Goal: Transaction & Acquisition: Purchase product/service

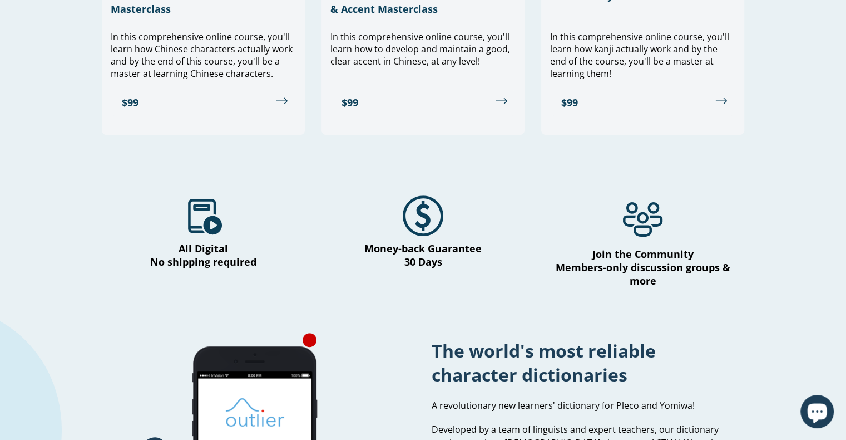
scroll to position [515, 0]
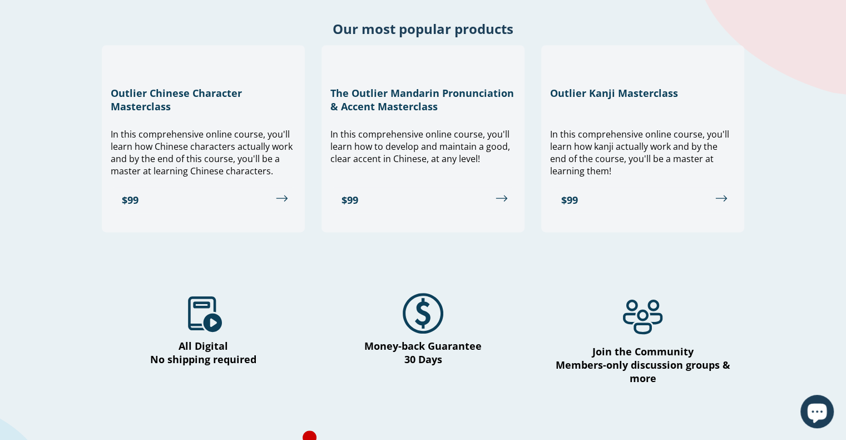
click at [398, 36] on h2 "Our most popular products" at bounding box center [423, 28] width 846 height 18
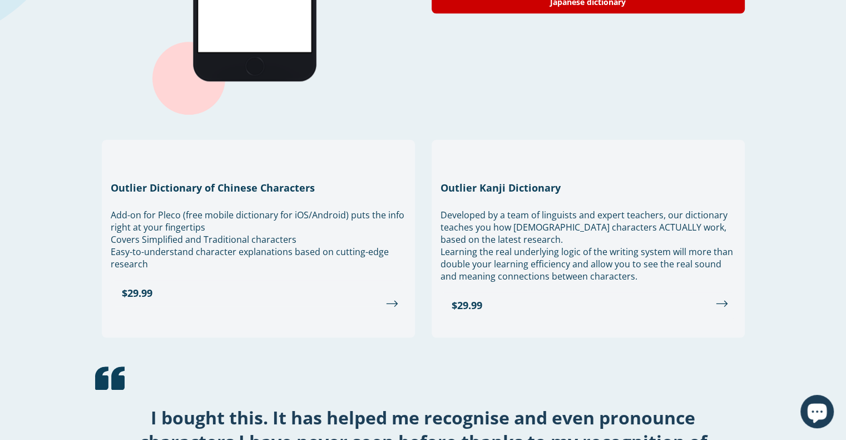
scroll to position [1135, 0]
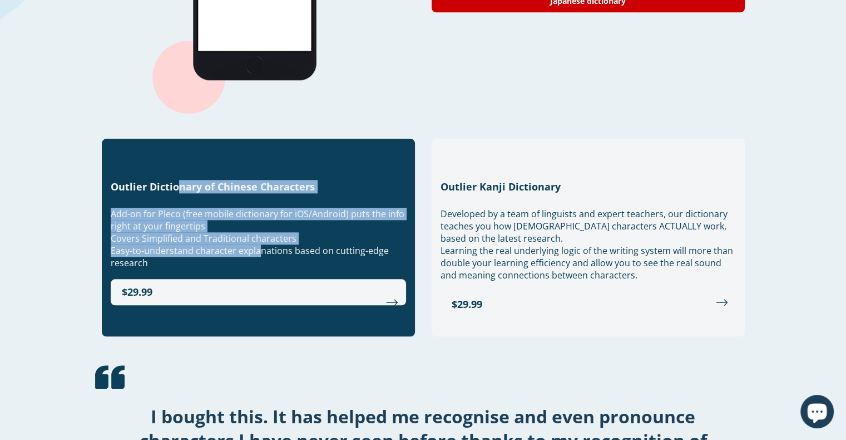
drag, startPoint x: 177, startPoint y: 171, endPoint x: 259, endPoint y: 242, distance: 108.5
click at [259, 242] on div "Outlier Dictionary of Chinese Characters Add-on for Pleco (free mobile dictiona…" at bounding box center [258, 238] width 313 height 198
click at [188, 211] on span "Add-on for Pleco (free mobile dictionary for iOS/Android) puts the info right a…" at bounding box center [258, 220] width 294 height 24
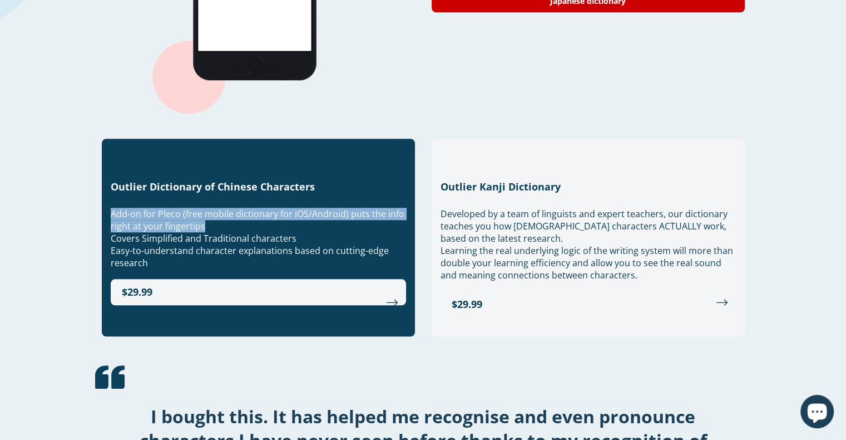
click at [188, 211] on span "Add-on for Pleco (free mobile dictionary for iOS/Android) puts the info right a…" at bounding box center [258, 220] width 294 height 24
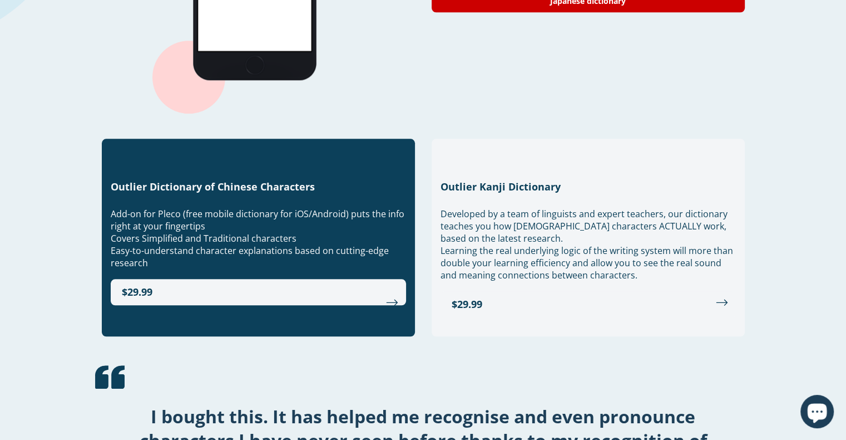
click at [188, 211] on span "Add-on for Pleco (free mobile dictionary for iOS/Android) puts the info right a…" at bounding box center [258, 220] width 294 height 24
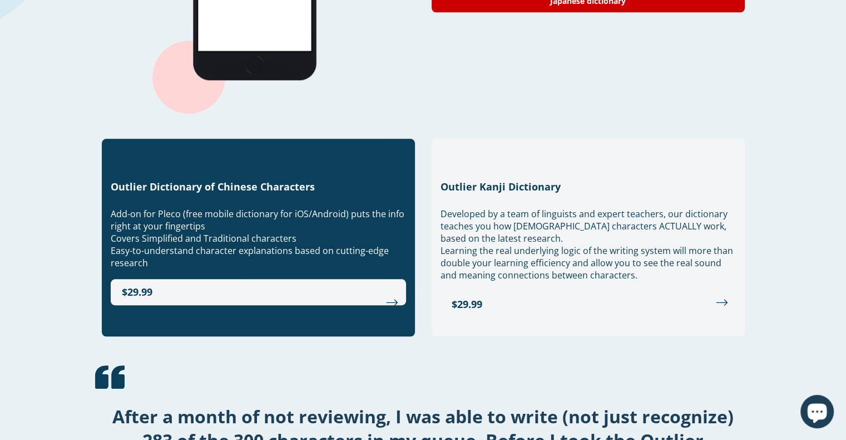
click at [188, 211] on span "Add-on for Pleco (free mobile dictionary for iOS/Android) puts the info right a…" at bounding box center [258, 220] width 294 height 24
click at [163, 208] on span "Add-on for Pleco (free mobile dictionary for iOS/Android) puts the info right a…" at bounding box center [258, 220] width 294 height 24
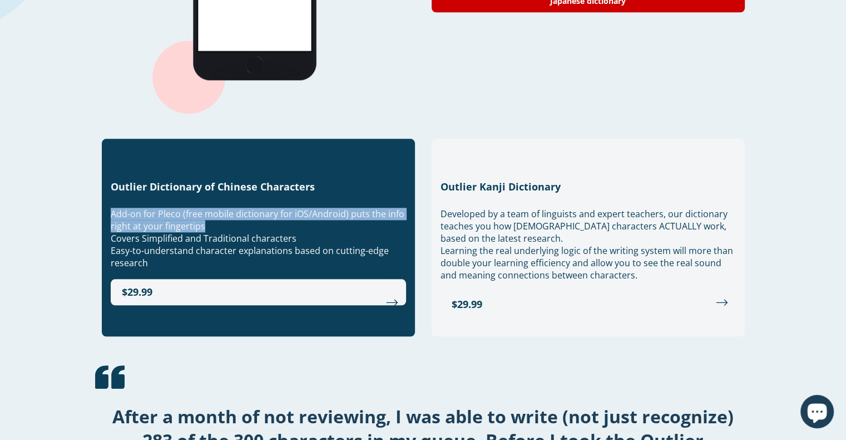
click at [163, 208] on span "Add-on for Pleco (free mobile dictionary for iOS/Android) puts the info right a…" at bounding box center [258, 220] width 294 height 24
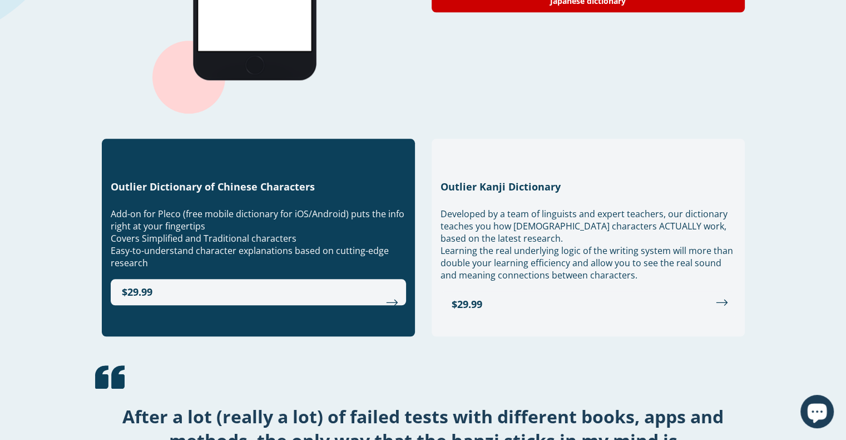
click at [161, 244] on span "Easy-to-understand character explanations based on cutting-edge research" at bounding box center [250, 256] width 278 height 24
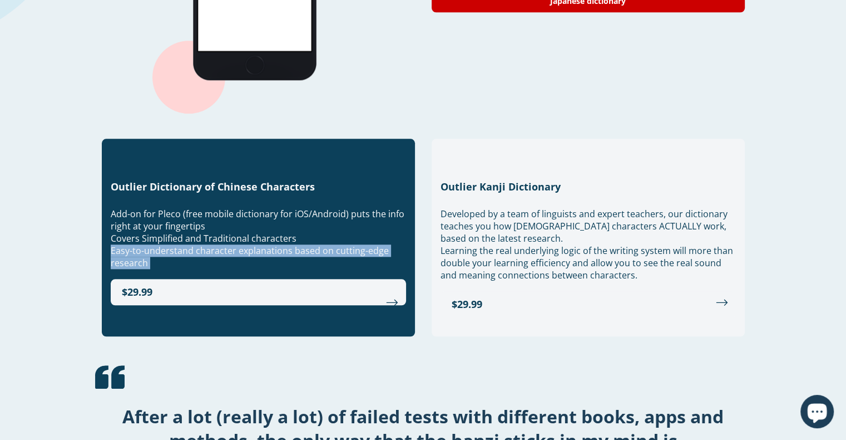
click at [161, 244] on span "Easy-to-understand character explanations based on cutting-edge research" at bounding box center [250, 256] width 278 height 24
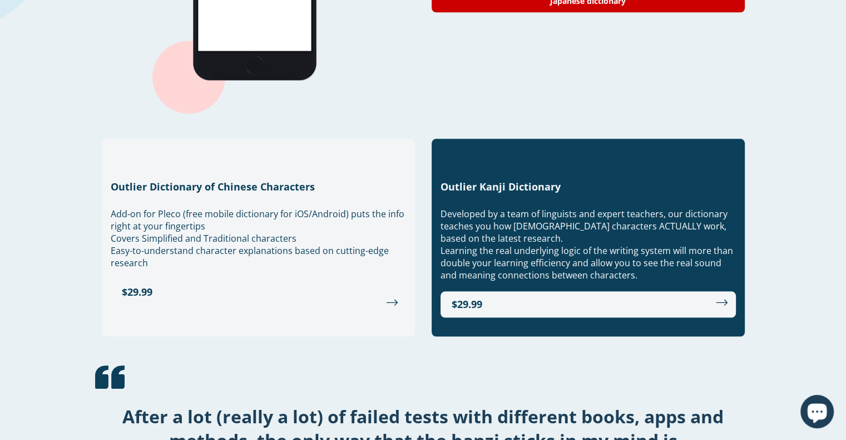
click at [467, 211] on li "Developed by a team of linguists and expert teachers, our dictionary teaches yo…" at bounding box center [589, 226] width 296 height 37
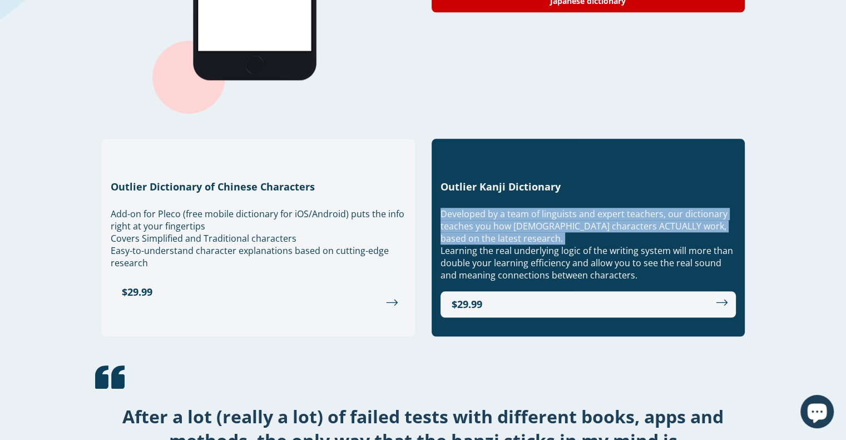
click at [467, 211] on li "Developed by a team of linguists and expert teachers, our dictionary teaches yo…" at bounding box center [589, 226] width 296 height 37
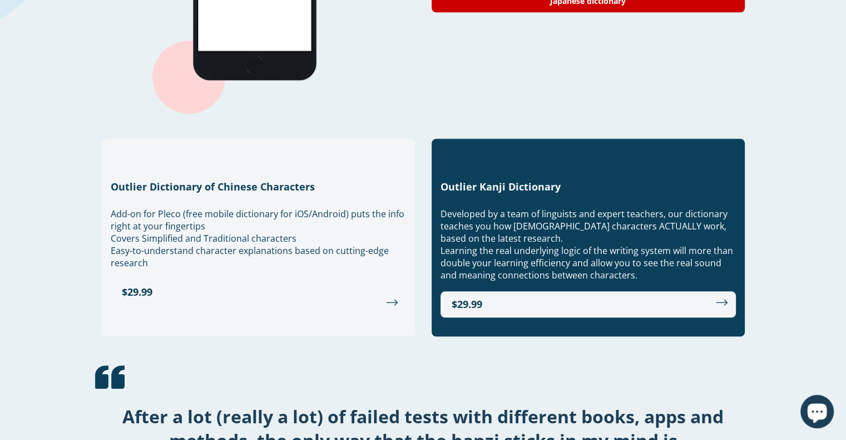
click at [478, 264] on li "Learning the real underlying logic of the writing system will more than double …" at bounding box center [589, 262] width 296 height 37
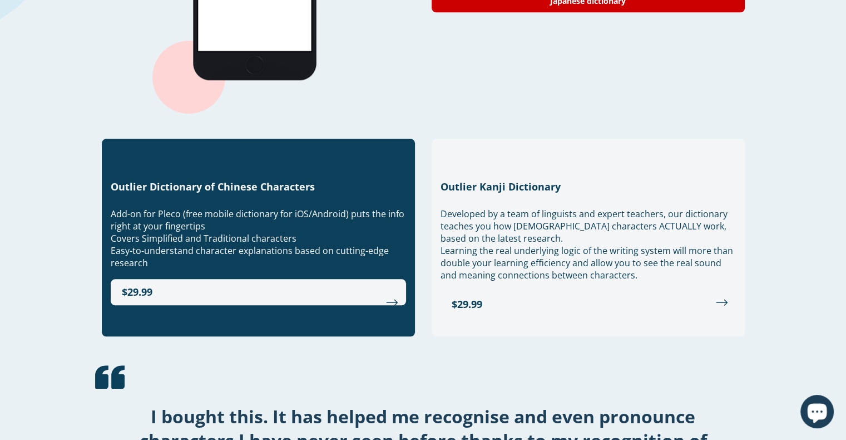
click at [288, 180] on h3 "Outlier Dictionary of Chinese Characters" at bounding box center [259, 186] width 296 height 13
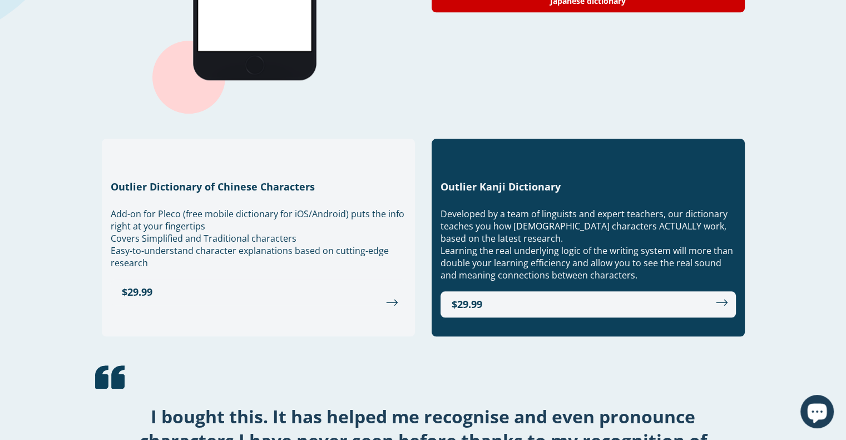
click at [466, 180] on h3 "Outlier Kanji Dictionary" at bounding box center [589, 186] width 296 height 13
click at [474, 222] on li "Developed by a team of linguists and expert teachers, our dictionary teaches yo…" at bounding box center [589, 226] width 296 height 37
click at [474, 221] on li "Developed by a team of linguists and expert teachers, our dictionary teaches yo…" at bounding box center [589, 226] width 296 height 37
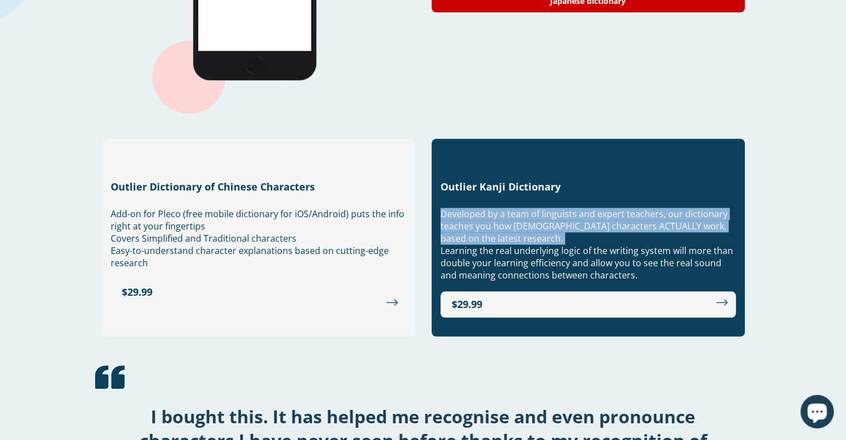
click at [474, 221] on li "Developed by a team of linguists and expert teachers, our dictionary teaches yo…" at bounding box center [589, 226] width 296 height 37
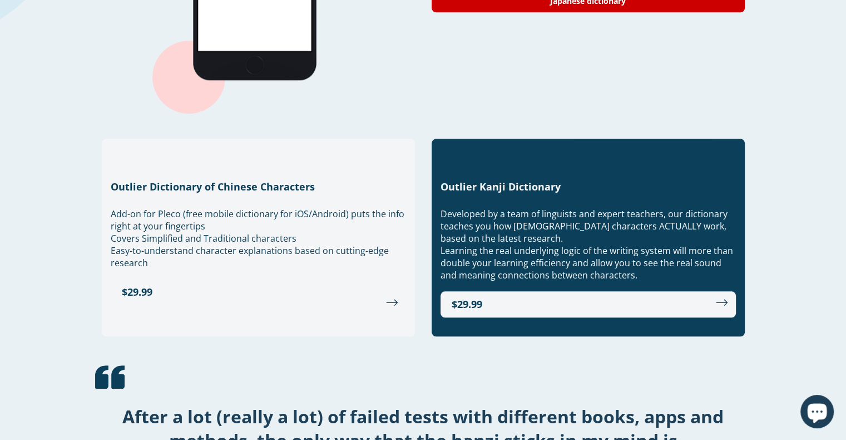
click at [470, 244] on li "Learning the real underlying logic of the writing system will more than double …" at bounding box center [589, 262] width 296 height 37
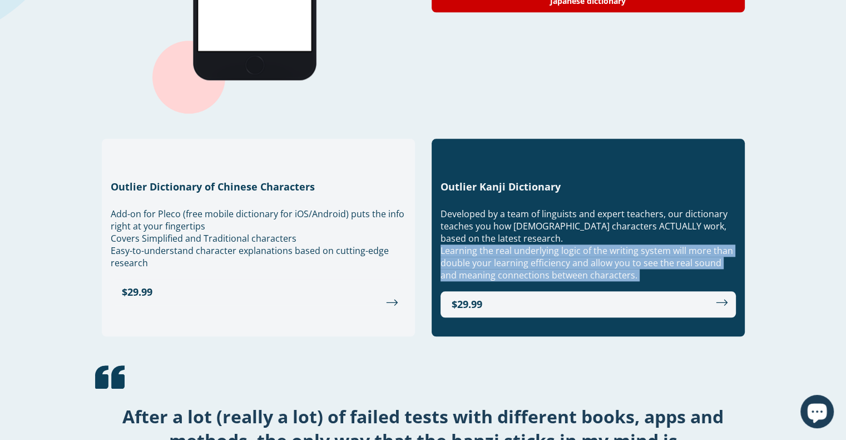
click at [470, 244] on li "Learning the real underlying logic of the writing system will more than double …" at bounding box center [589, 262] width 296 height 37
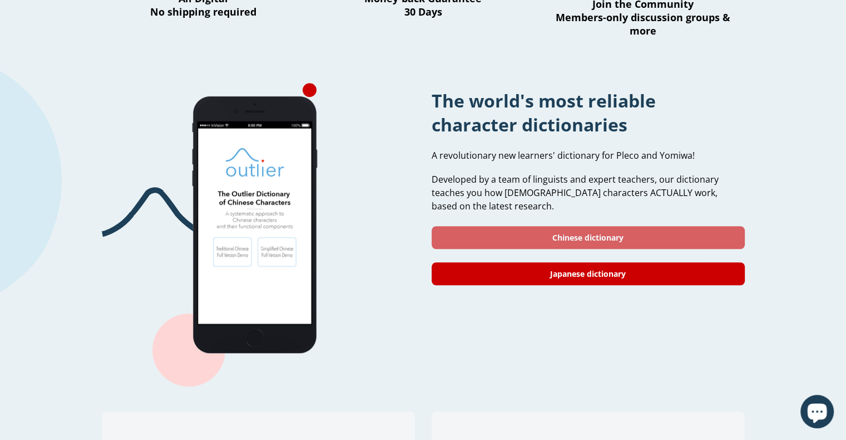
scroll to position [953, 0]
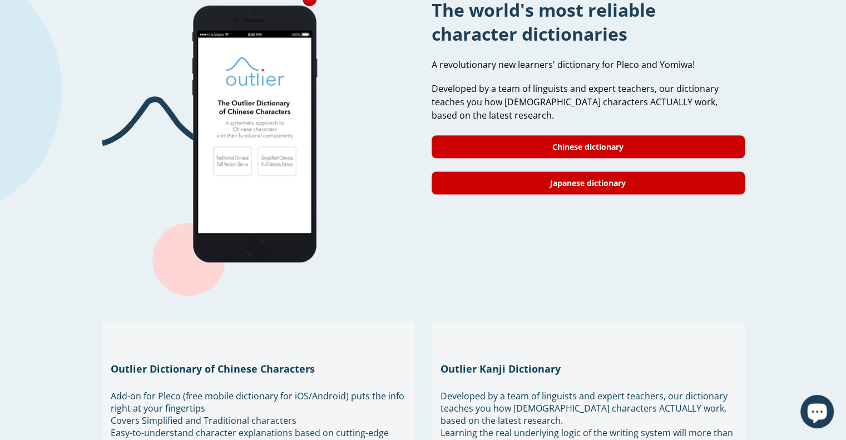
click at [407, 229] on div at bounding box center [258, 134] width 313 height 285
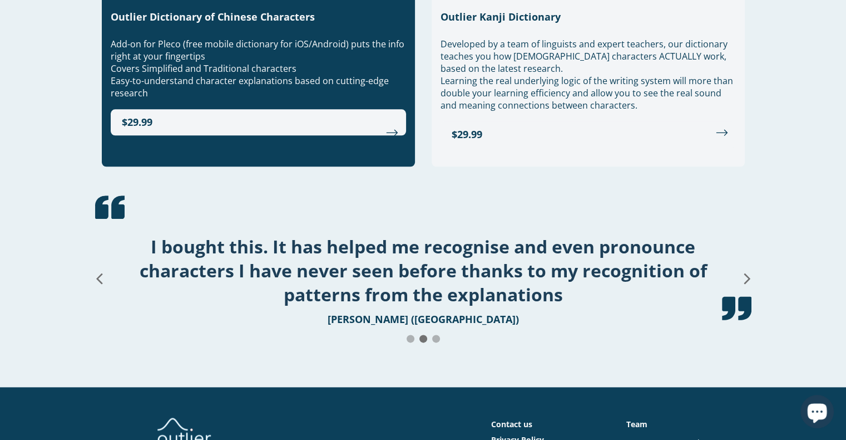
scroll to position [1162, 0]
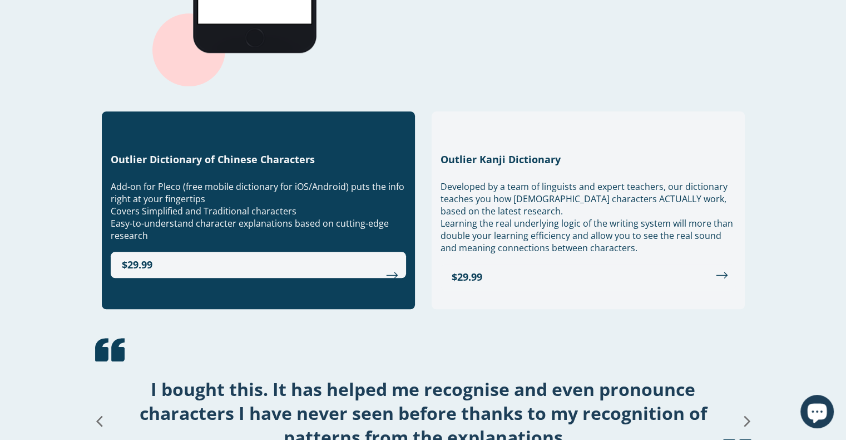
click at [244, 185] on li "Add-on for Pleco (free mobile dictionary for iOS/Android) puts the info right a…" at bounding box center [259, 192] width 296 height 24
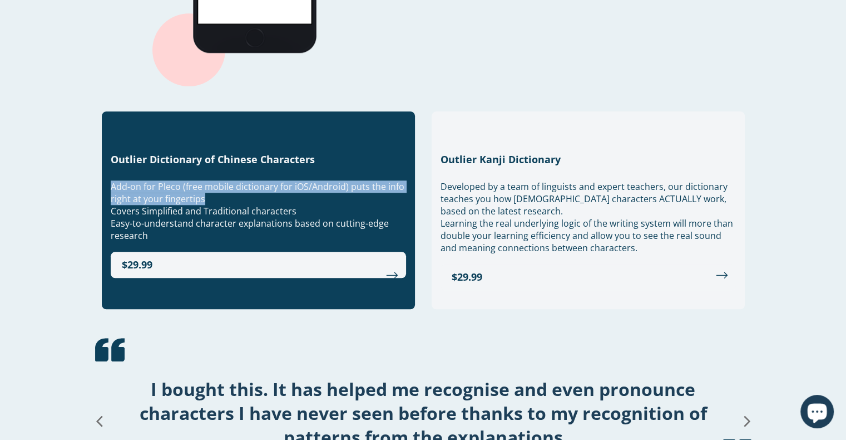
click at [244, 185] on li "Add-on for Pleco (free mobile dictionary for iOS/Android) puts the info right a…" at bounding box center [259, 192] width 296 height 24
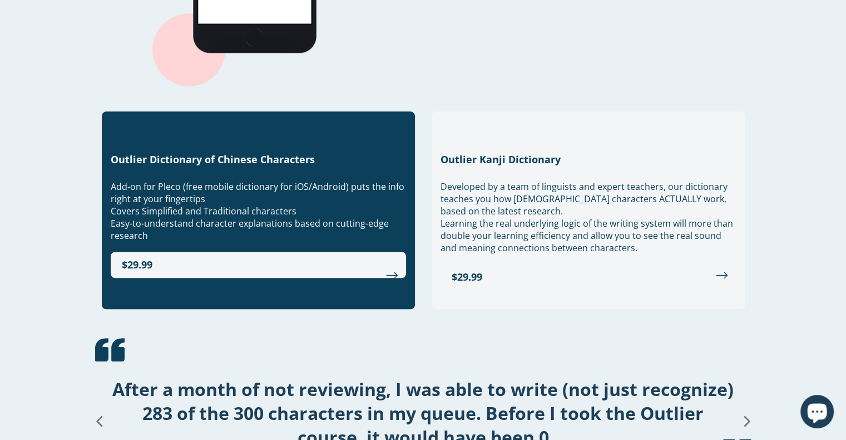
click at [174, 180] on span "Add-on for Pleco (free mobile dictionary for iOS/Android) puts the info right a…" at bounding box center [258, 192] width 294 height 24
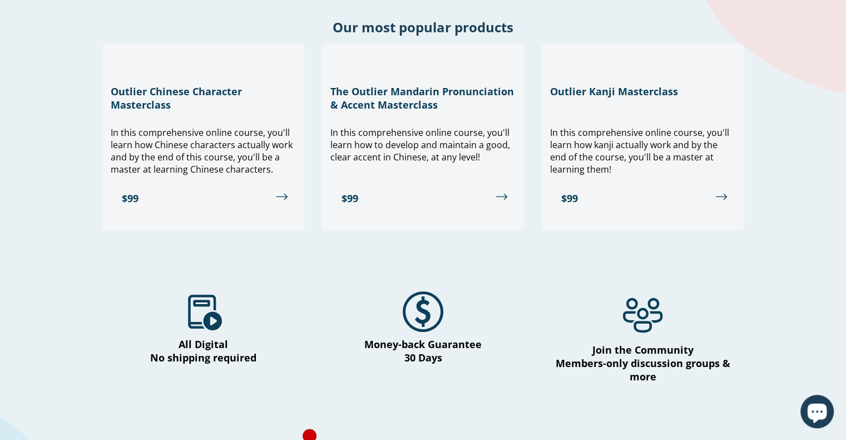
scroll to position [463, 0]
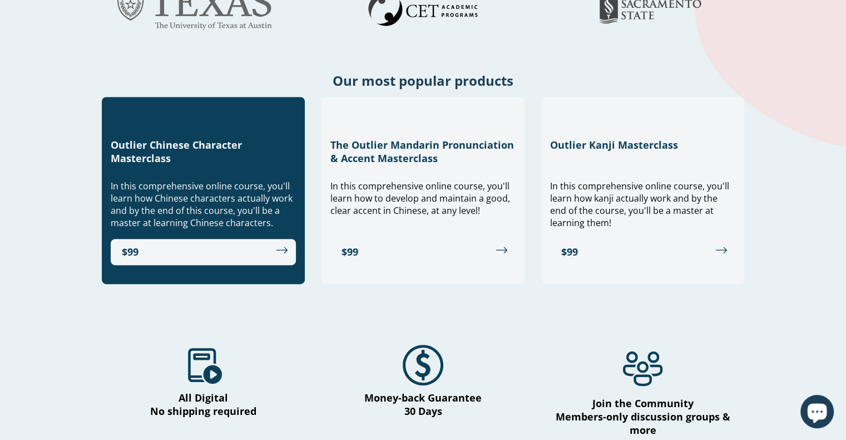
drag, startPoint x: 154, startPoint y: 152, endPoint x: 200, endPoint y: 169, distance: 49.1
click at [200, 169] on div "Outlier Chinese Character Masterclass" at bounding box center [203, 151] width 185 height 38
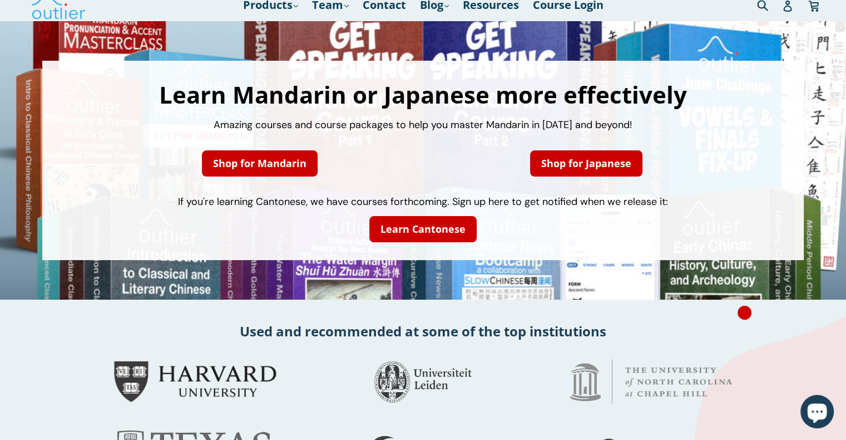
scroll to position [0, 0]
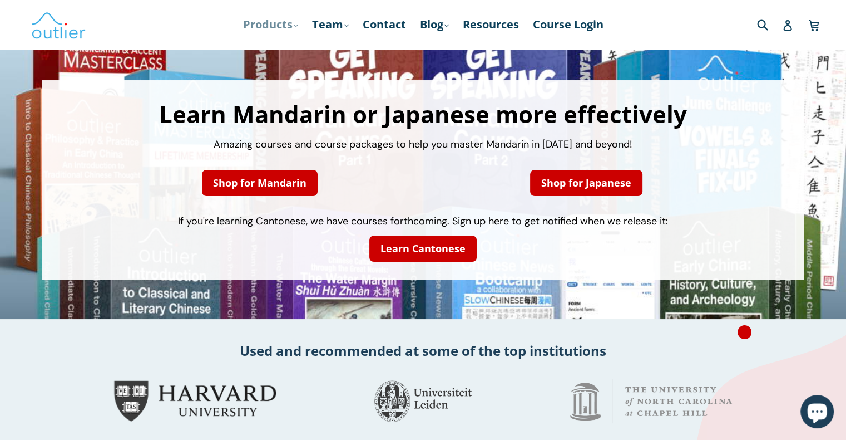
click at [294, 28] on link "Products .cls-1{fill:#231f20} expand" at bounding box center [271, 24] width 66 height 20
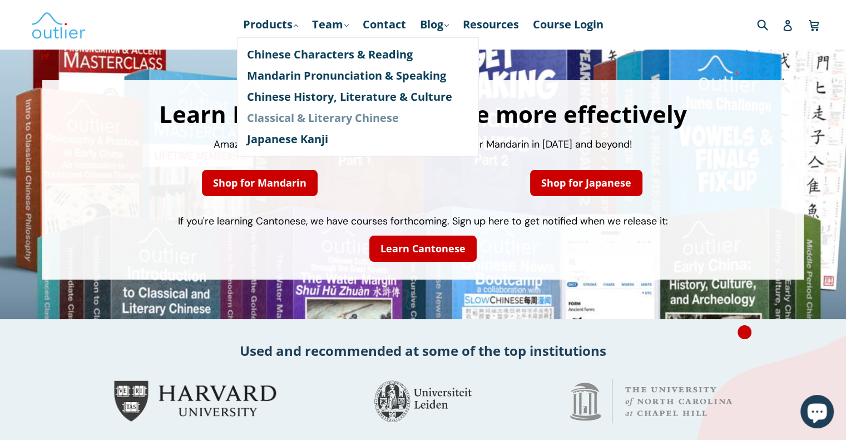
click at [329, 122] on link "Classical & Literary Chinese" at bounding box center [358, 117] width 222 height 21
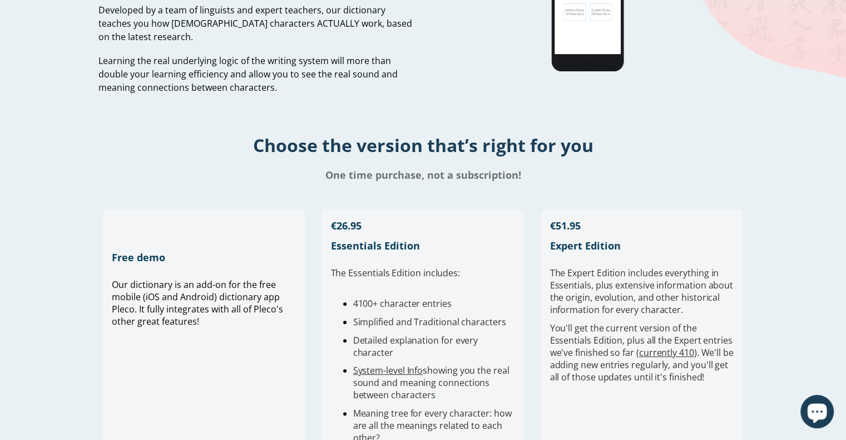
scroll to position [227, 0]
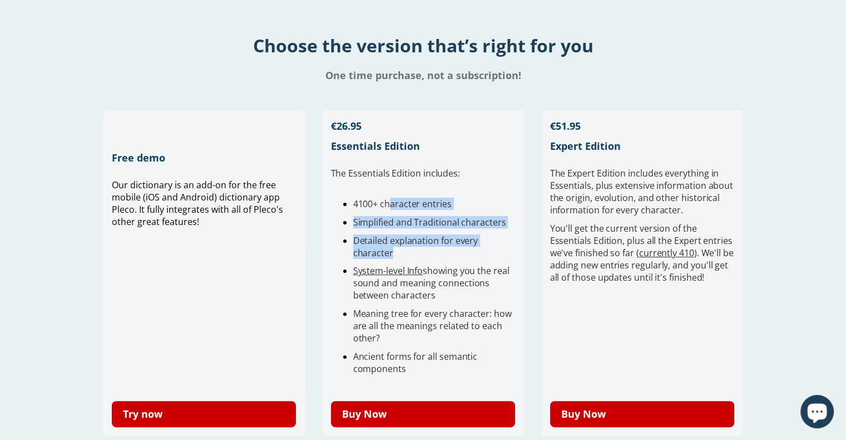
drag, startPoint x: 387, startPoint y: 204, endPoint x: 456, endPoint y: 256, distance: 86.3
click at [456, 256] on ul "4100+ character entries Simplified and Traditional characters Detailed explanat…" at bounding box center [423, 286] width 185 height 177
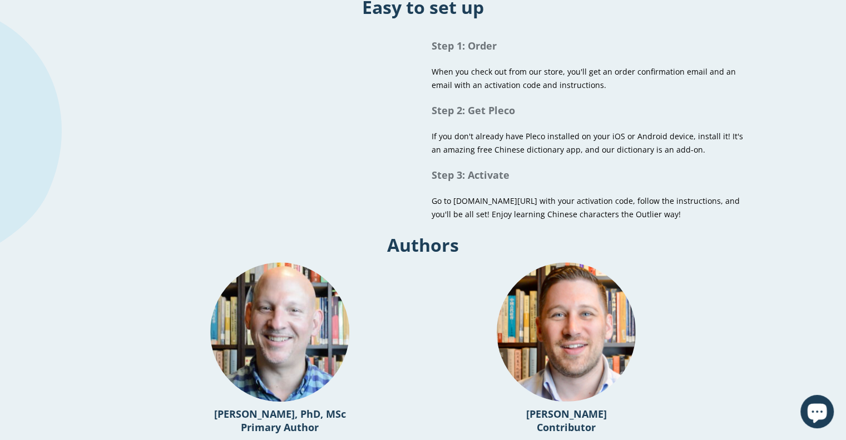
scroll to position [837, 0]
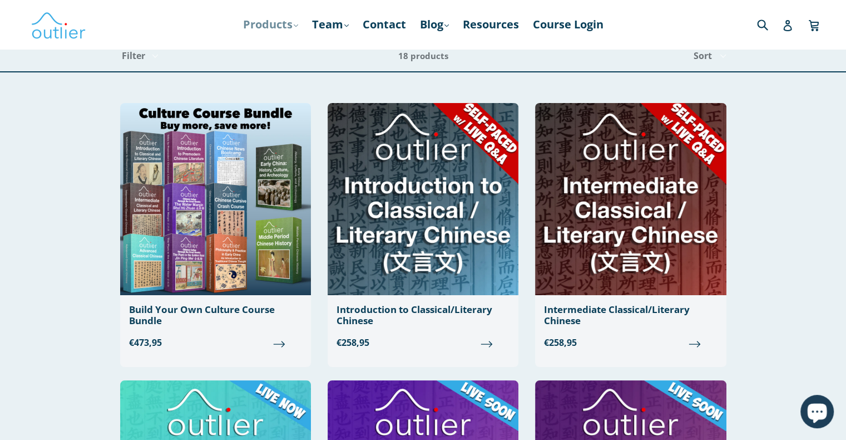
click at [294, 26] on icon ".cls-1{fill:#231f20}" at bounding box center [296, 25] width 4 height 4
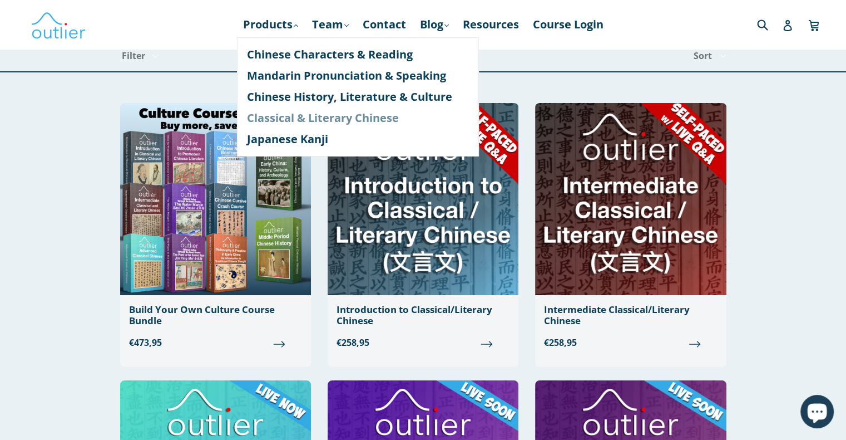
click at [310, 111] on link "Classical & Literary Chinese" at bounding box center [358, 117] width 222 height 21
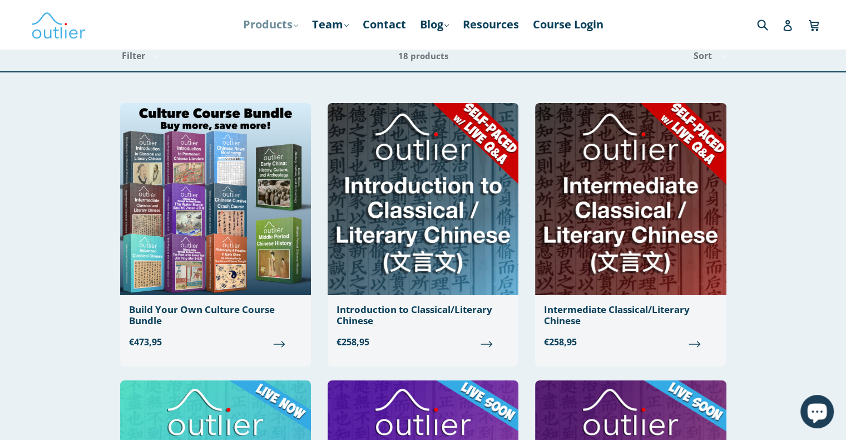
click at [284, 27] on link "Products .cls-1{fill:#231f20} expand" at bounding box center [271, 24] width 66 height 20
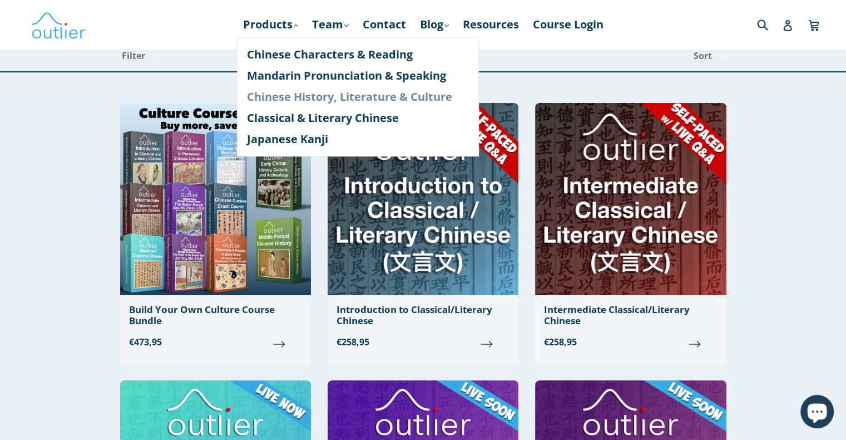
click at [292, 97] on link "Chinese History, Literature & Culture" at bounding box center [358, 96] width 222 height 21
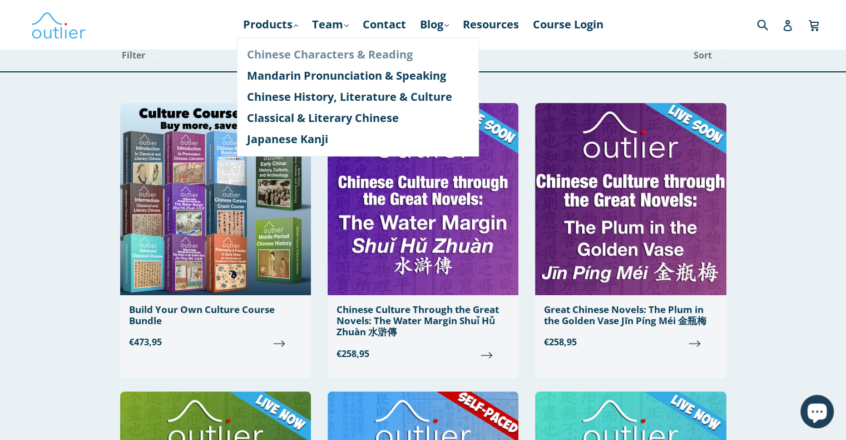
click at [305, 58] on link "Chinese Characters & Reading" at bounding box center [358, 54] width 222 height 21
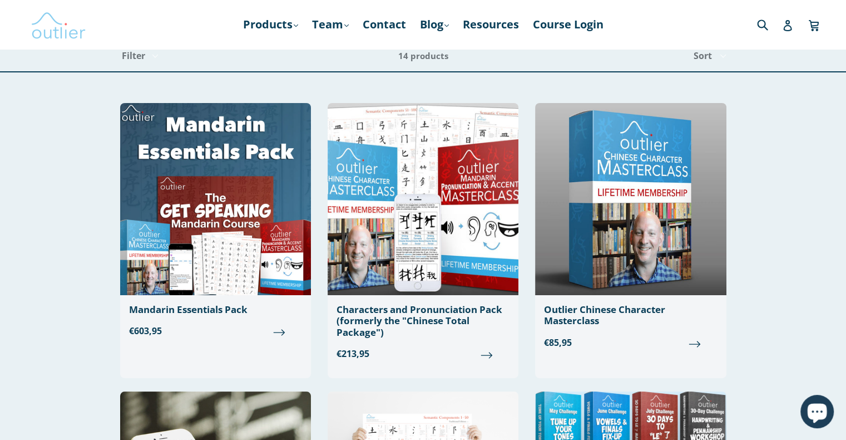
click at [70, 33] on img at bounding box center [59, 24] width 56 height 32
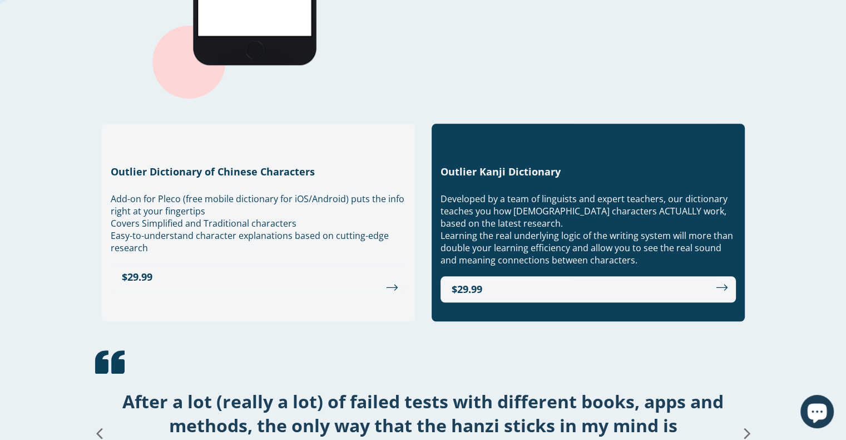
scroll to position [1166, 0]
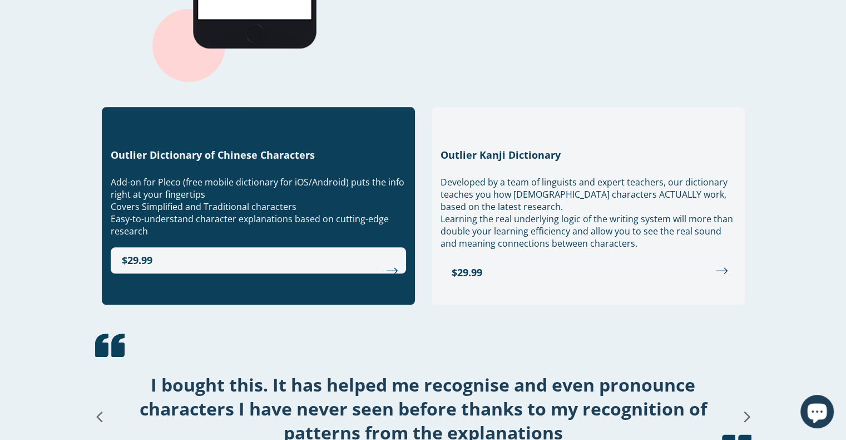
click at [274, 176] on span "Add-on for Pleco (free mobile dictionary for iOS/Android) puts the info right a…" at bounding box center [258, 188] width 294 height 24
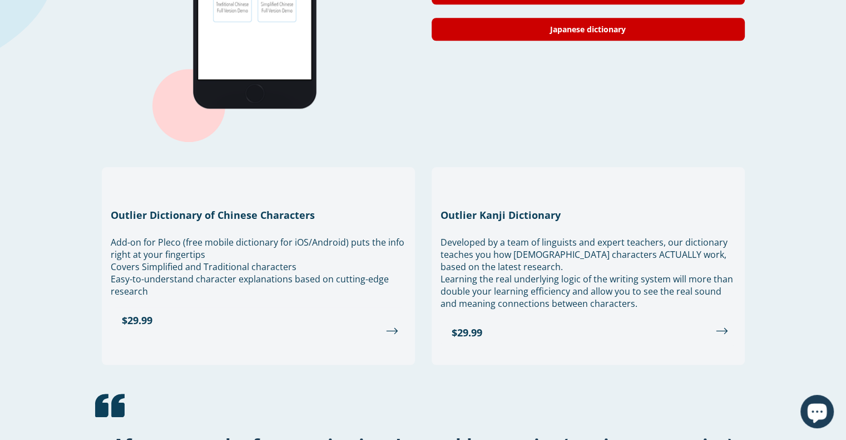
scroll to position [1117, 0]
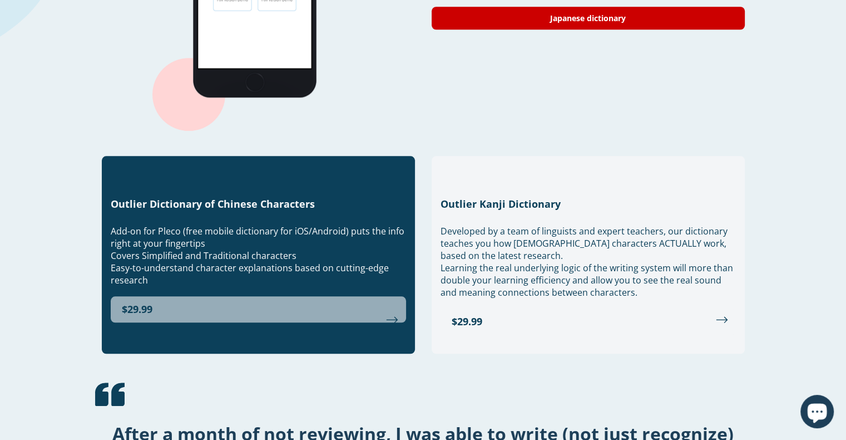
click at [253, 296] on link "$29.99" at bounding box center [259, 309] width 296 height 26
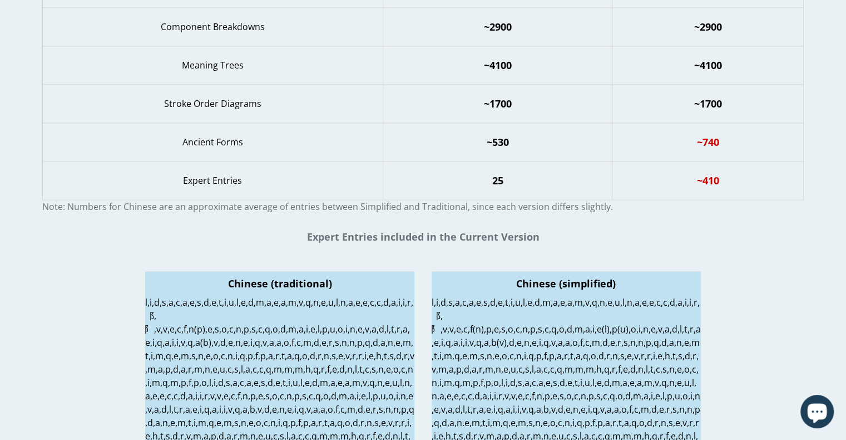
scroll to position [1743, 0]
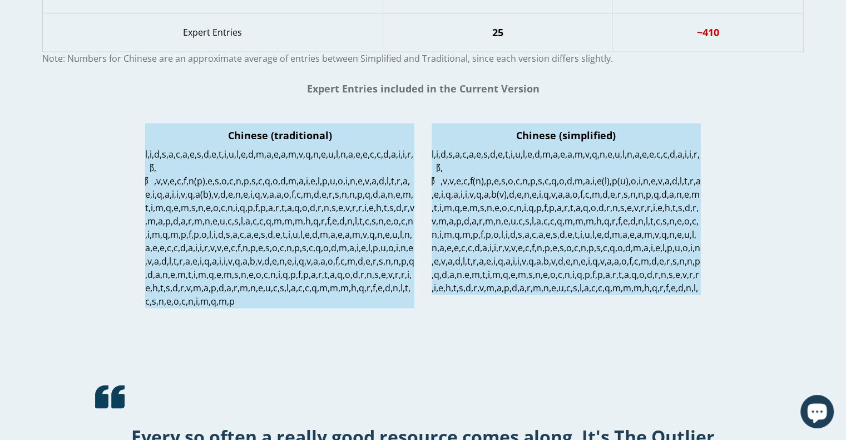
click at [388, 230] on p at bounding box center [279, 227] width 269 height 160
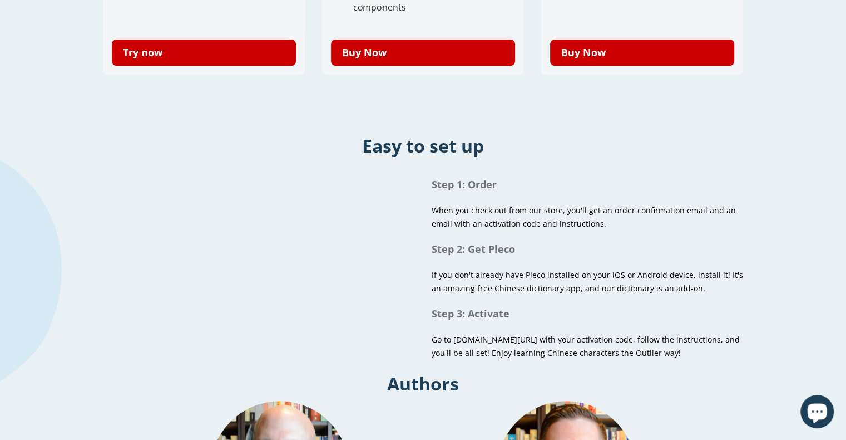
scroll to position [0, 0]
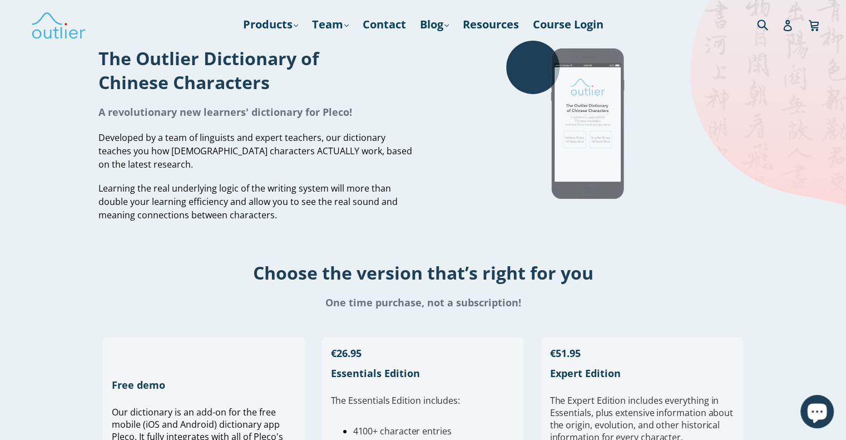
click at [609, 107] on img at bounding box center [589, 124] width 167 height 167
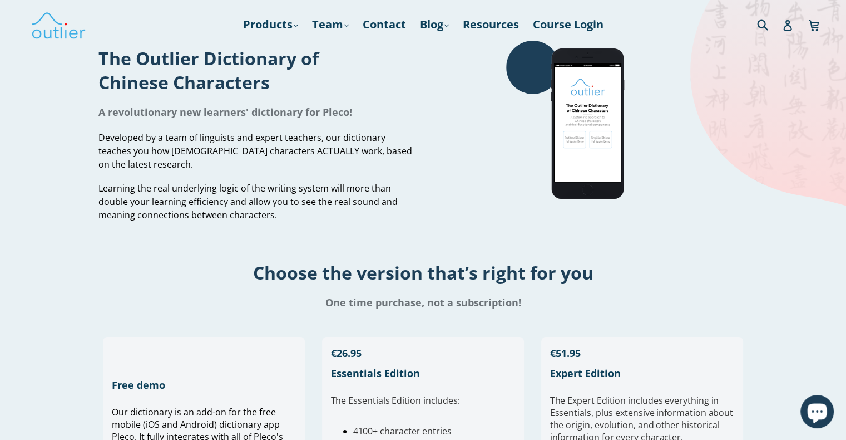
click at [279, 115] on h1 "A revolutionary new learners' dictionary for Pleco!" at bounding box center [257, 111] width 317 height 13
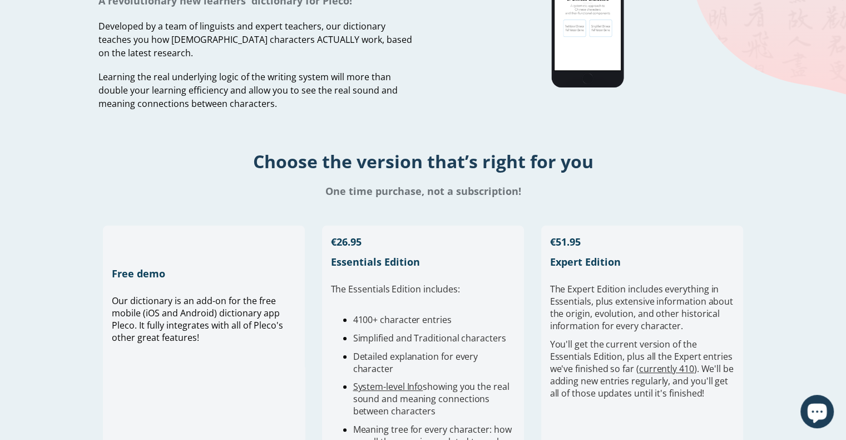
scroll to position [289, 0]
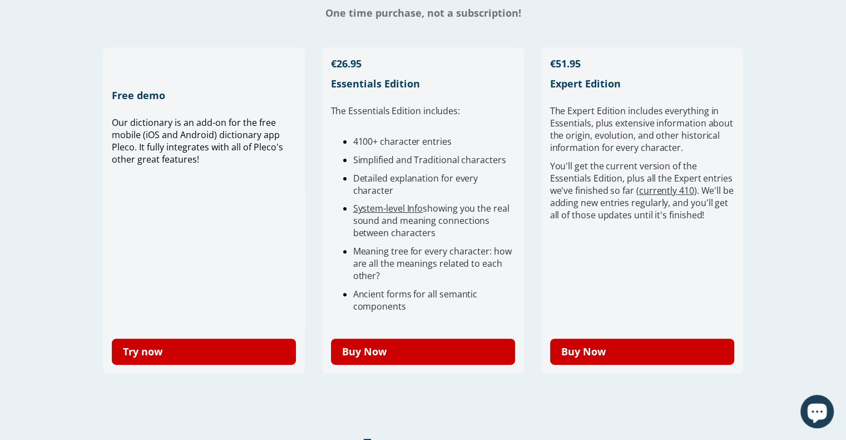
drag, startPoint x: 229, startPoint y: 163, endPoint x: 78, endPoint y: 114, distance: 158.9
click at [186, 149] on span "Our dictionary is an add-on for the free mobile (iOS and Android) dictionary ap…" at bounding box center [197, 140] width 171 height 49
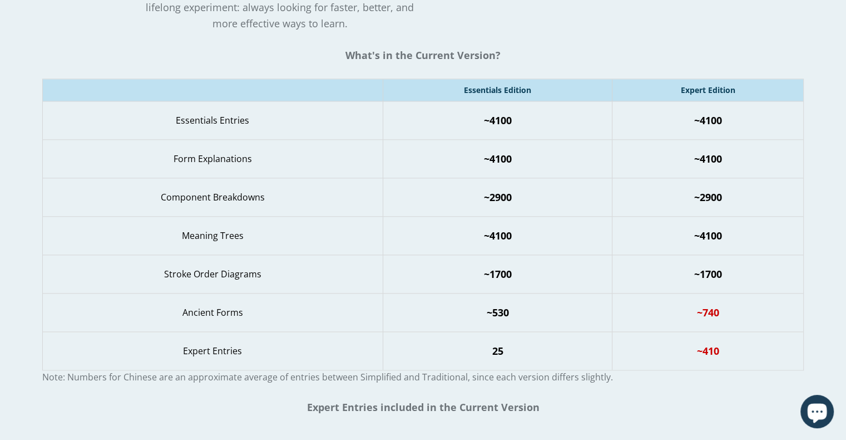
scroll to position [1625, 0]
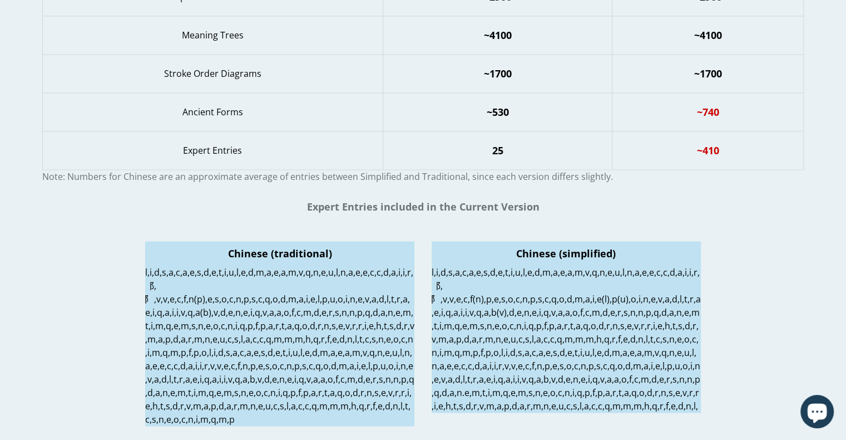
click at [376, 200] on h3 "Expert Entries included in the Current Version" at bounding box center [423, 206] width 846 height 13
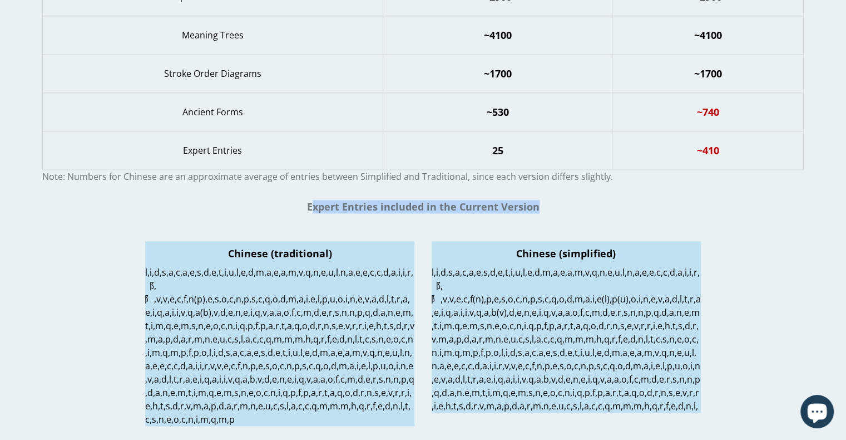
click at [376, 200] on h3 "Expert Entries included in the Current Version" at bounding box center [423, 206] width 846 height 13
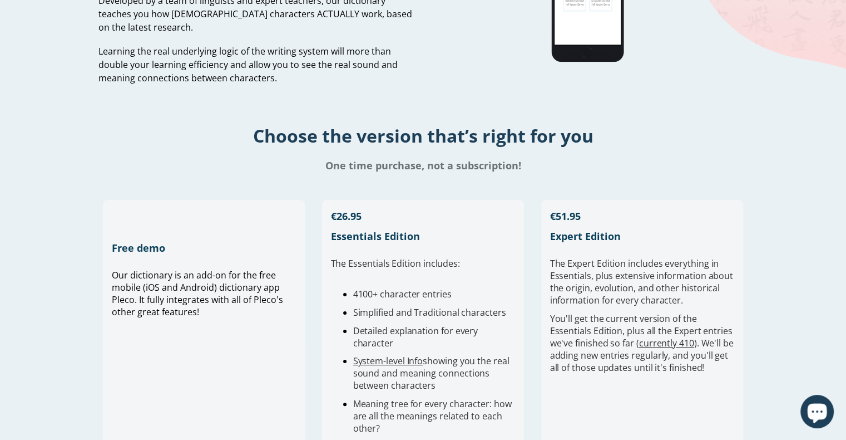
scroll to position [0, 0]
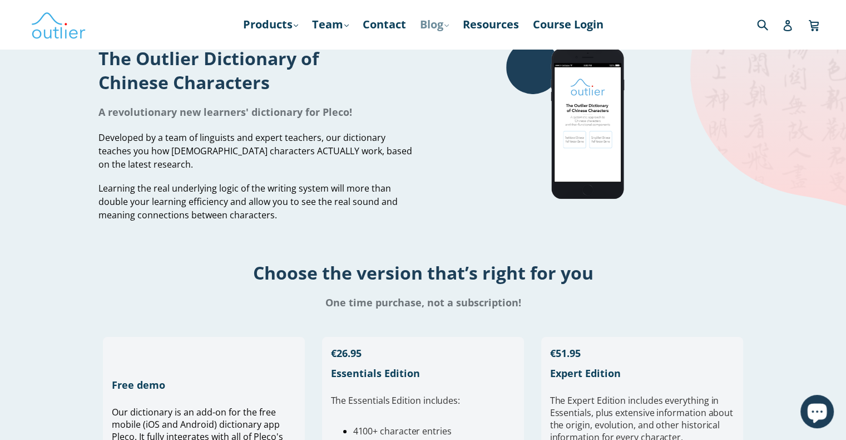
click at [448, 23] on link "Blog .cls-1{fill:#231f20} expand" at bounding box center [435, 24] width 40 height 20
click at [394, 24] on link "Contact" at bounding box center [384, 24] width 55 height 20
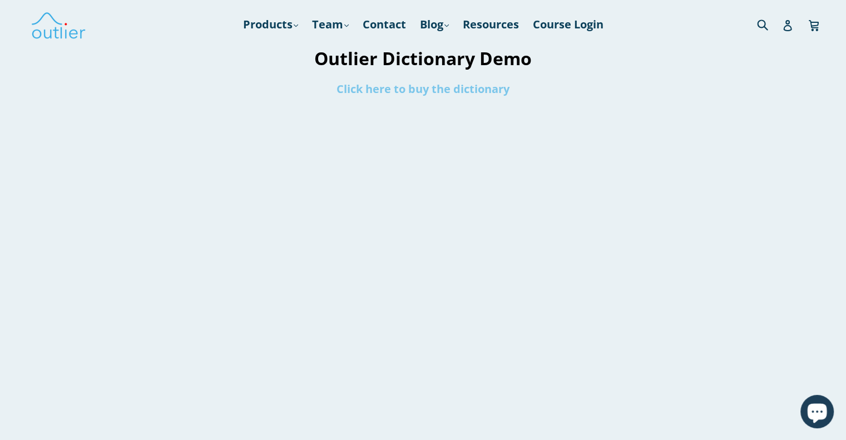
click at [445, 88] on link "Click here to buy the dictionary" at bounding box center [423, 88] width 173 height 15
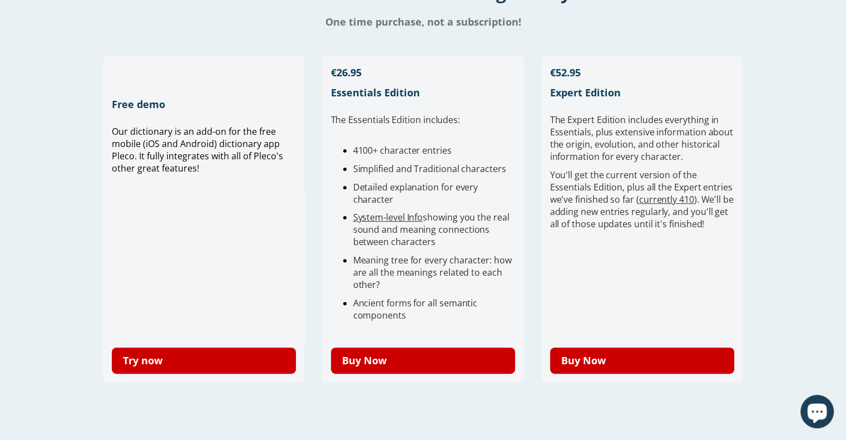
click at [400, 233] on span "System-level Info showing you the real sound and meaning connections between ch…" at bounding box center [431, 229] width 156 height 37
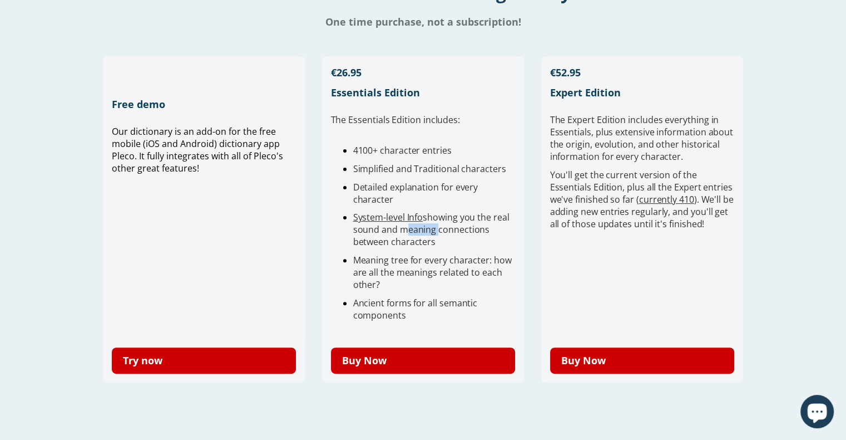
click at [400, 233] on span "System-level Info showing you the real sound and meaning connections between ch…" at bounding box center [431, 229] width 156 height 37
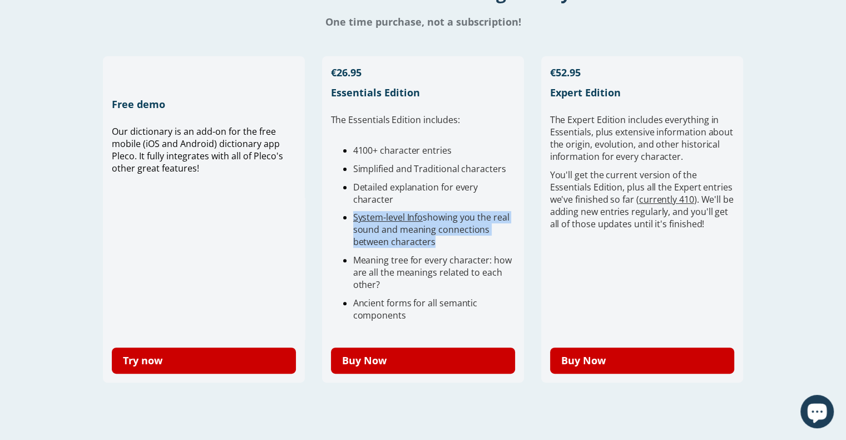
click at [400, 233] on span "System-level Info showing you the real sound and meaning connections between ch…" at bounding box center [431, 229] width 156 height 37
click at [394, 296] on ul "4100+ character entries Simplified and Traditional characters Detailed explanat…" at bounding box center [423, 232] width 185 height 177
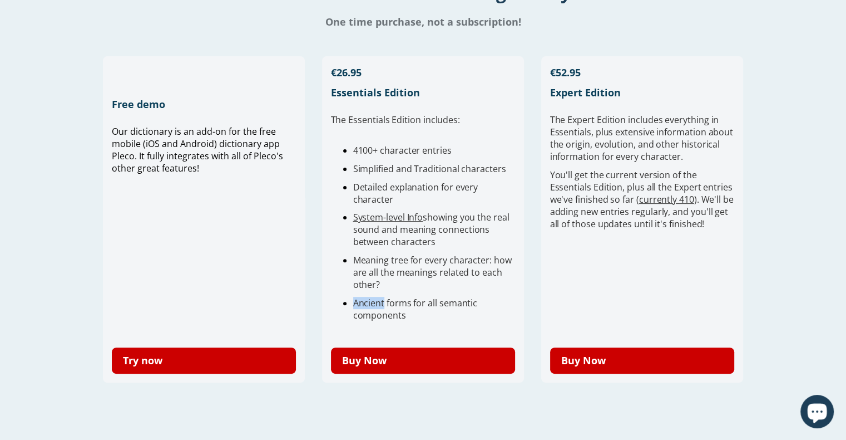
click at [394, 296] on ul "4100+ character entries Simplified and Traditional characters Detailed explanat…" at bounding box center [423, 232] width 185 height 177
click at [396, 318] on span "Ancient forms for all semantic components" at bounding box center [415, 309] width 125 height 24
click at [367, 271] on span "Meaning tree for every character: how are all the meanings related to each othe…" at bounding box center [432, 272] width 159 height 37
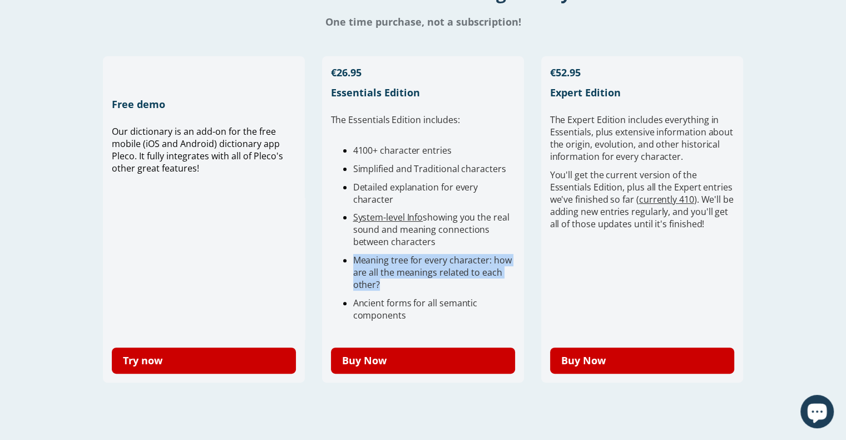
click at [367, 271] on span "Meaning tree for every character: how are all the meanings related to each othe…" at bounding box center [432, 272] width 159 height 37
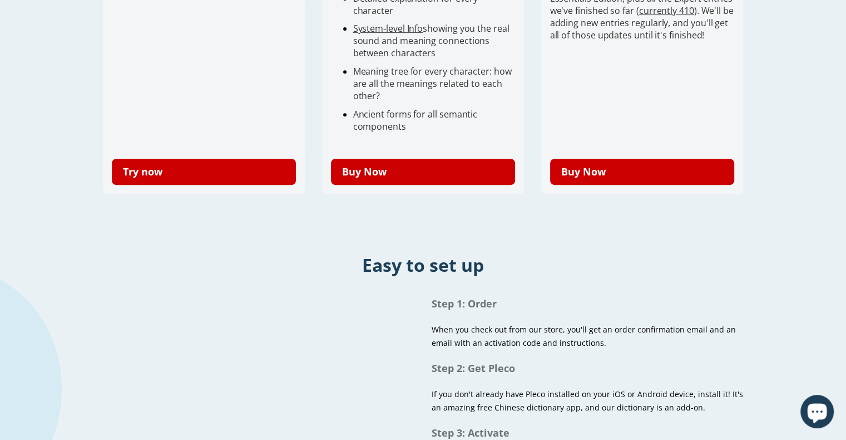
scroll to position [476, 0]
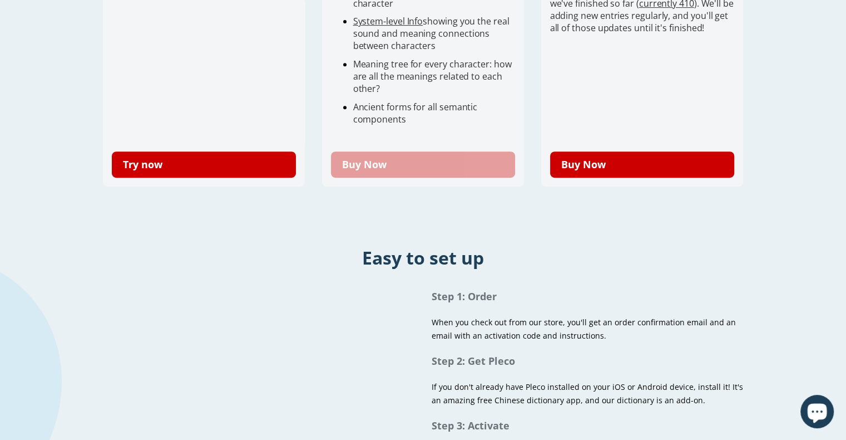
click at [365, 175] on link "Buy Now" at bounding box center [423, 164] width 185 height 26
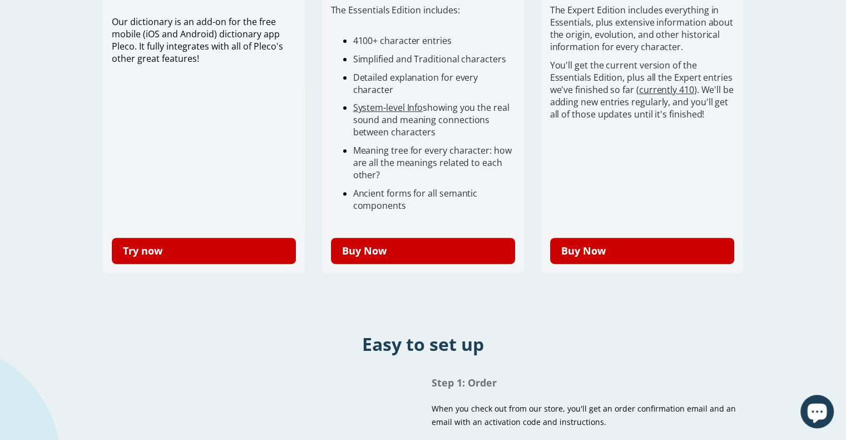
scroll to position [329, 0]
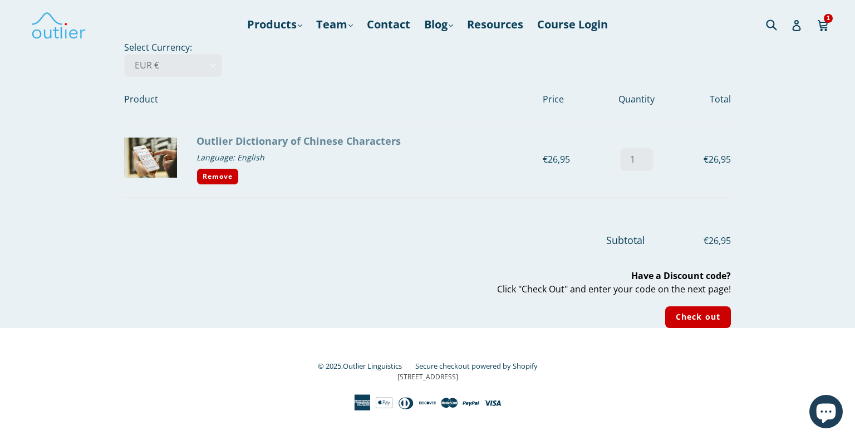
click at [218, 139] on link "Outlier Dictionary of Chinese Characters" at bounding box center [298, 140] width 204 height 13
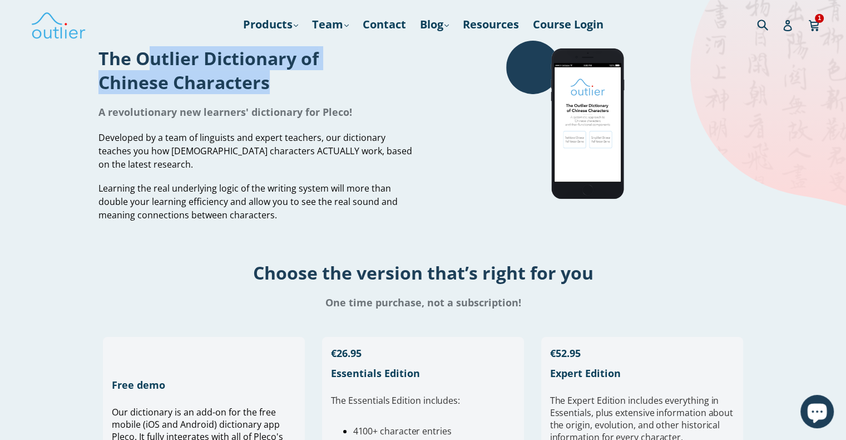
drag, startPoint x: 155, startPoint y: 56, endPoint x: 327, endPoint y: 79, distance: 173.5
click at [327, 79] on h1 "The Outlier Dictionary of Chinese Characters" at bounding box center [257, 70] width 317 height 48
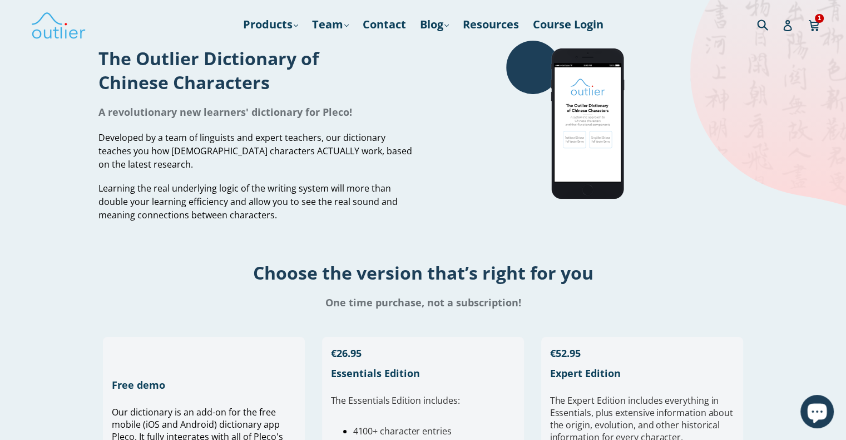
click at [356, 106] on h1 "A revolutionary new learners' dictionary for Pleco!" at bounding box center [257, 111] width 317 height 13
drag, startPoint x: 271, startPoint y: 84, endPoint x: 91, endPoint y: 72, distance: 180.7
click at [87, 73] on div "The Outlier Dictionary of Chinese Characters A revolutionary new learners' dict…" at bounding box center [423, 135] width 846 height 188
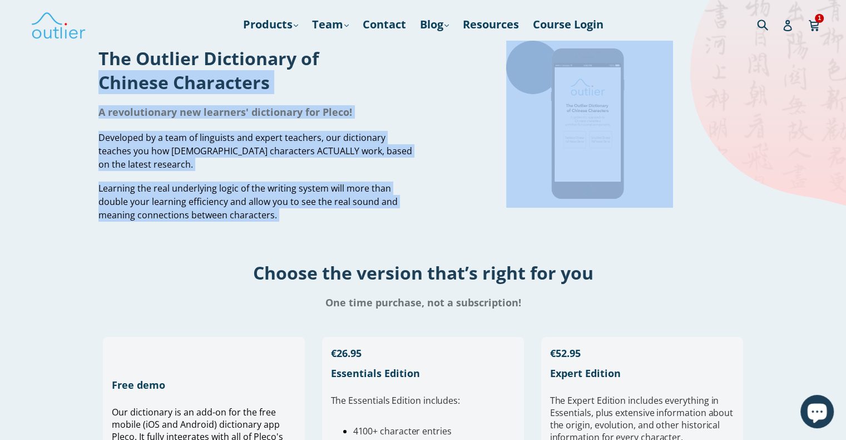
drag, startPoint x: 187, startPoint y: 165, endPoint x: 91, endPoint y: 76, distance: 130.7
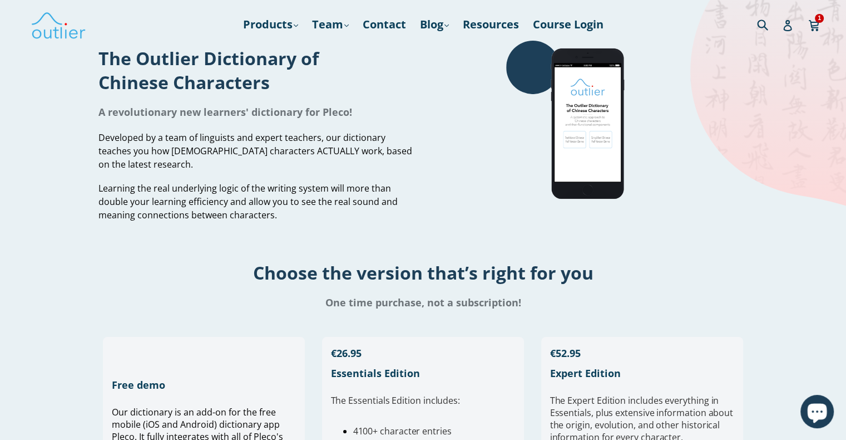
click at [100, 67] on h1 "The Outlier Dictionary of Chinese Characters" at bounding box center [257, 70] width 317 height 48
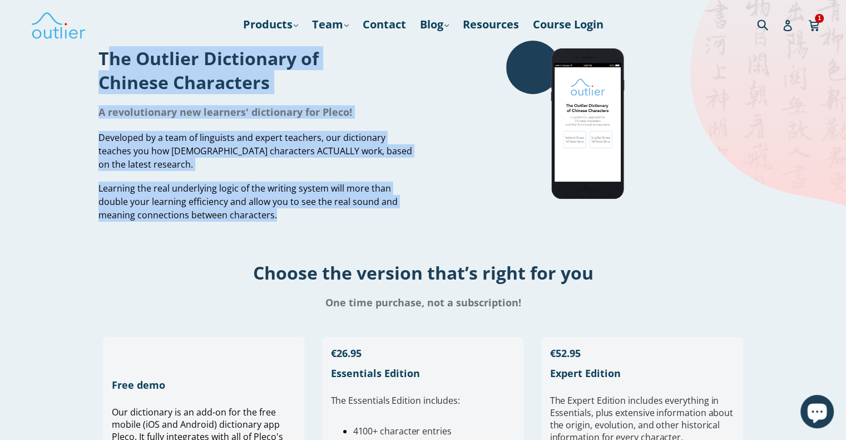
drag, startPoint x: 275, startPoint y: 204, endPoint x: 102, endPoint y: 56, distance: 227.3
click at [102, 56] on div "The Outlier Dictionary of Chinese Characters A revolutionary new learners' dict…" at bounding box center [257, 135] width 317 height 188
copy div "The Outlier Dictionary of Chinese Characters A revolutionary new learners' dict…"
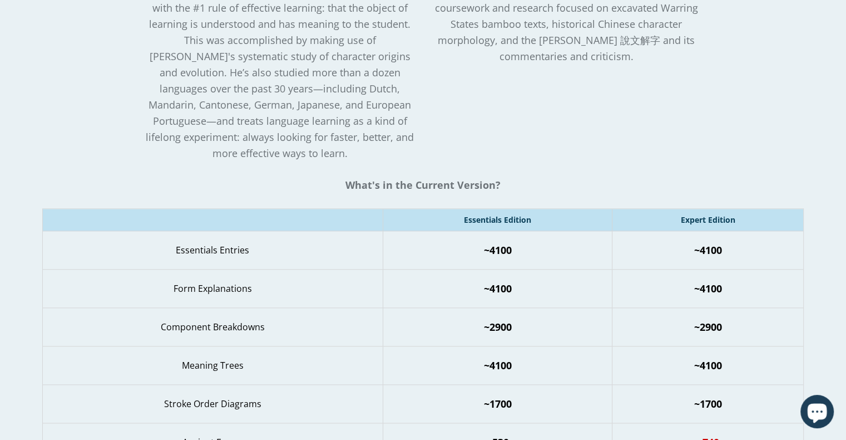
scroll to position [1180, 0]
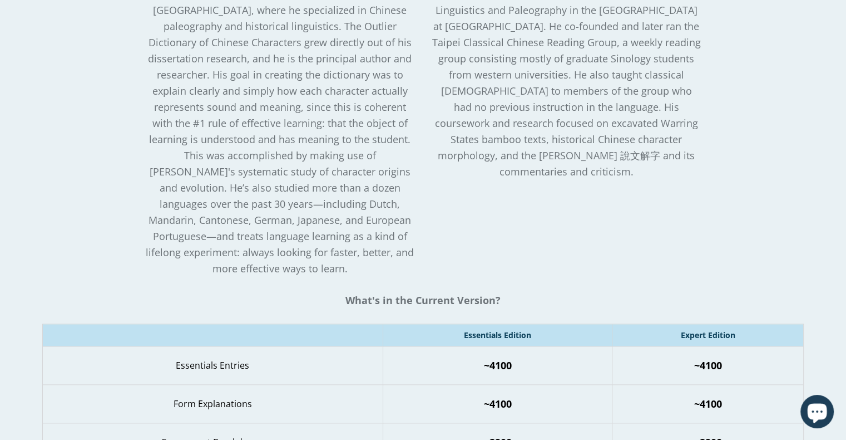
click at [321, 141] on span "[PERSON_NAME] holds a Ph.D. in Chinese from [GEOGRAPHIC_DATA], where he special…" at bounding box center [280, 131] width 268 height 288
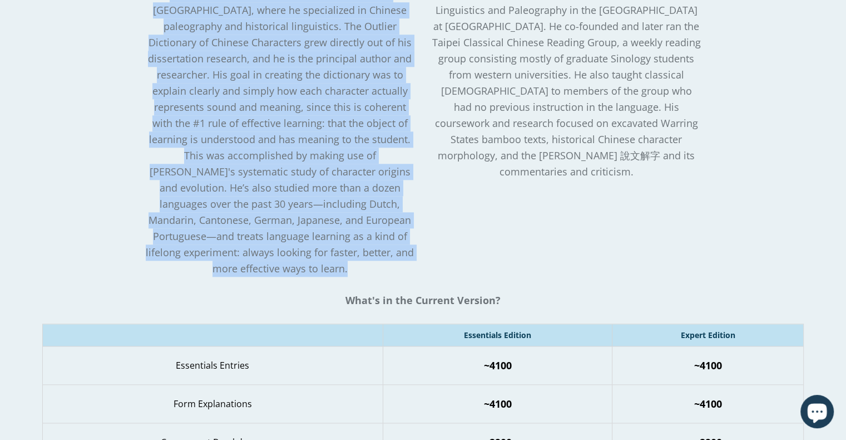
click at [321, 141] on span "[PERSON_NAME] holds a Ph.D. in Chinese from [GEOGRAPHIC_DATA], where he special…" at bounding box center [280, 131] width 268 height 288
copy div "[PERSON_NAME] holds a Ph.D. in Chinese from [GEOGRAPHIC_DATA], where he special…"
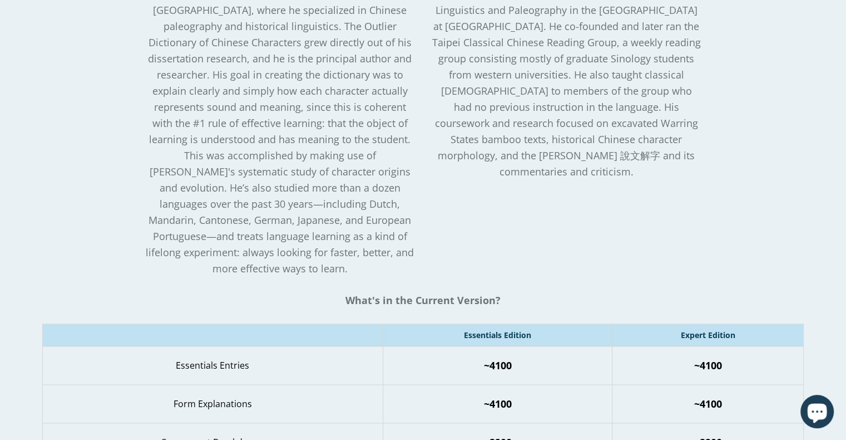
click at [501, 122] on span "Before co-founding Outlier with [PERSON_NAME] studied Linguistics and Paleograp…" at bounding box center [566, 82] width 269 height 191
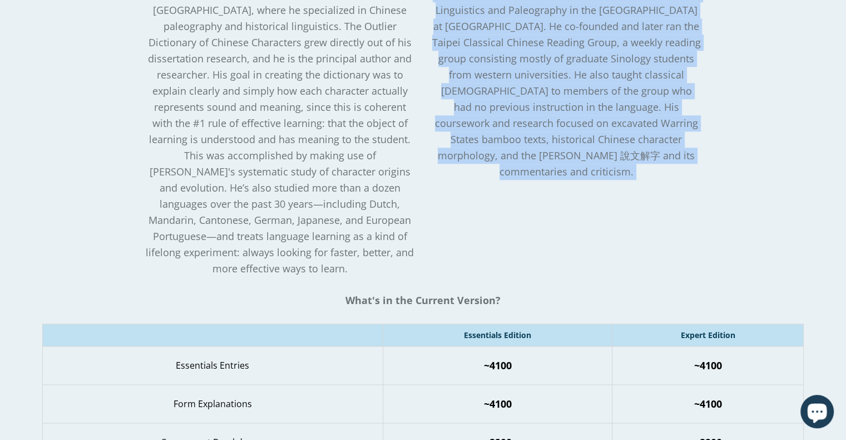
click at [501, 122] on span "Before co-founding Outlier with [PERSON_NAME] studied Linguistics and Paleograp…" at bounding box center [566, 82] width 269 height 191
copy div "Before co-founding Outlier with [PERSON_NAME] studied Linguistics and Paleograp…"
click at [539, 82] on span "Before co-founding Outlier with [PERSON_NAME] studied Linguistics and Paleograp…" at bounding box center [566, 82] width 269 height 191
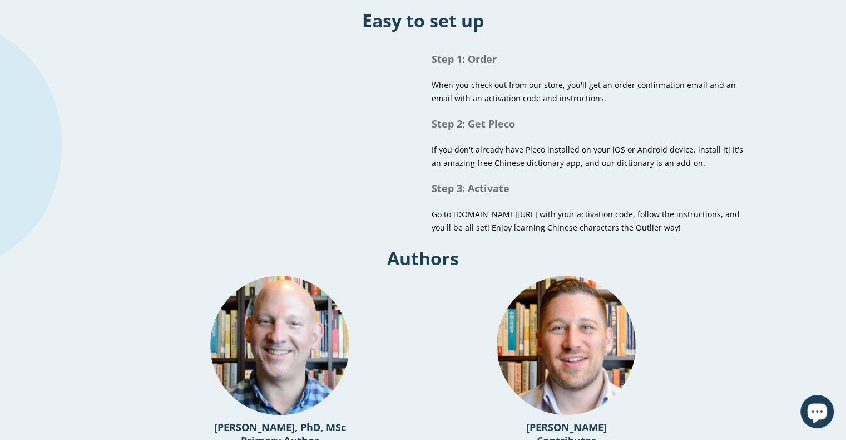
scroll to position [0, 0]
